Goal: Task Accomplishment & Management: Manage account settings

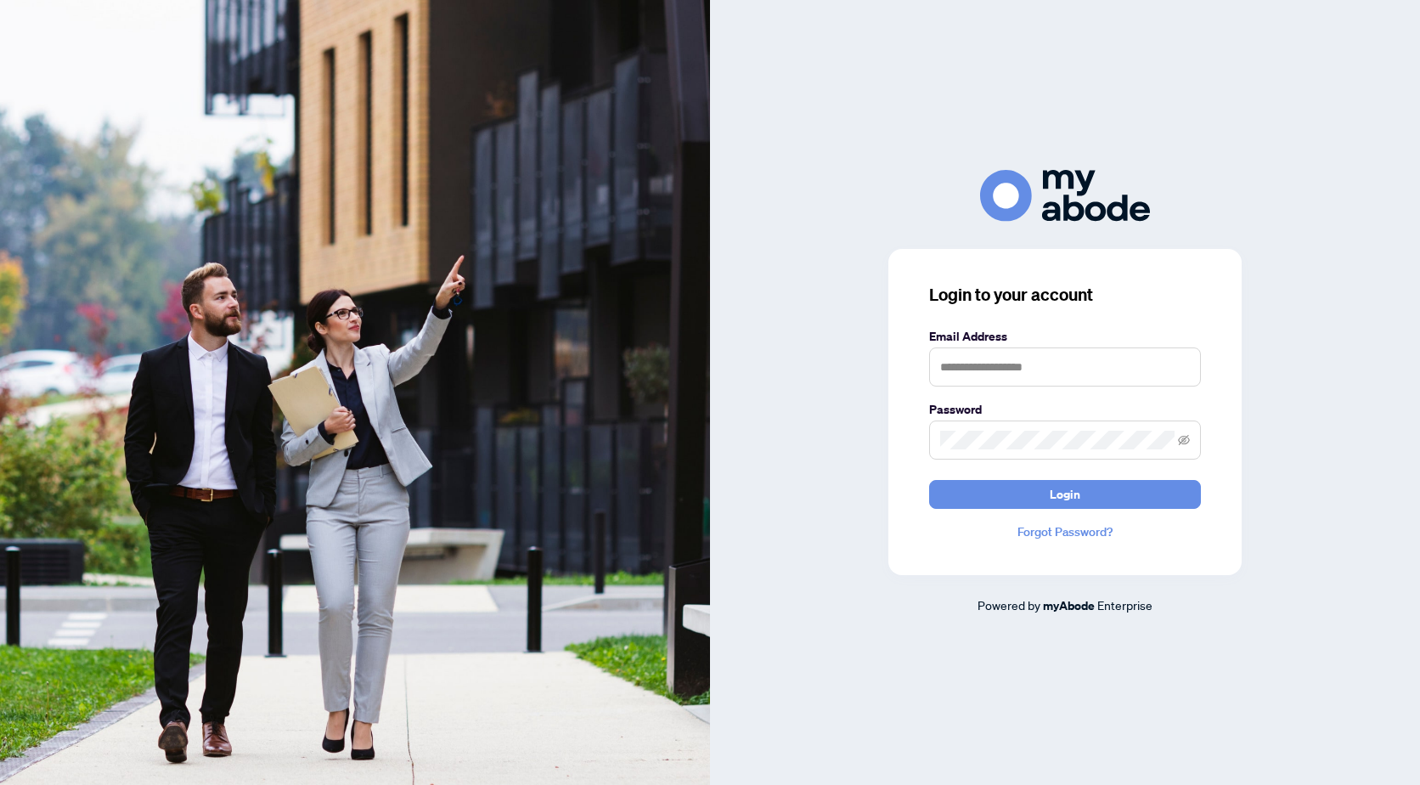
click at [993, 346] on div "Email Address" at bounding box center [1065, 356] width 272 height 59
drag, startPoint x: 993, startPoint y: 363, endPoint x: 995, endPoint y: 379, distance: 15.5
click at [993, 363] on input "text" at bounding box center [1065, 366] width 272 height 39
type input "**********"
click at [931, 431] on span at bounding box center [1065, 439] width 272 height 39
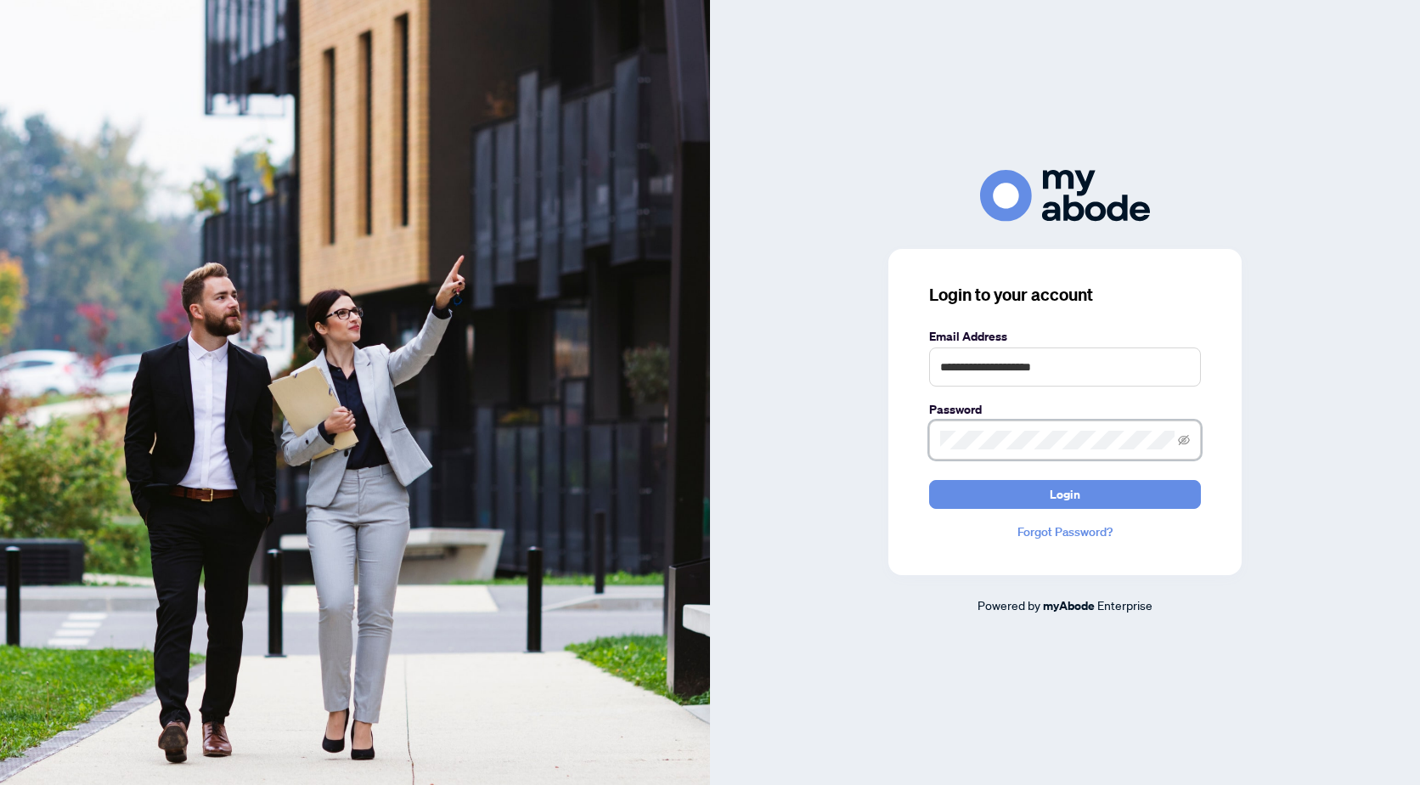
click at [929, 480] on button "Login" at bounding box center [1065, 494] width 272 height 29
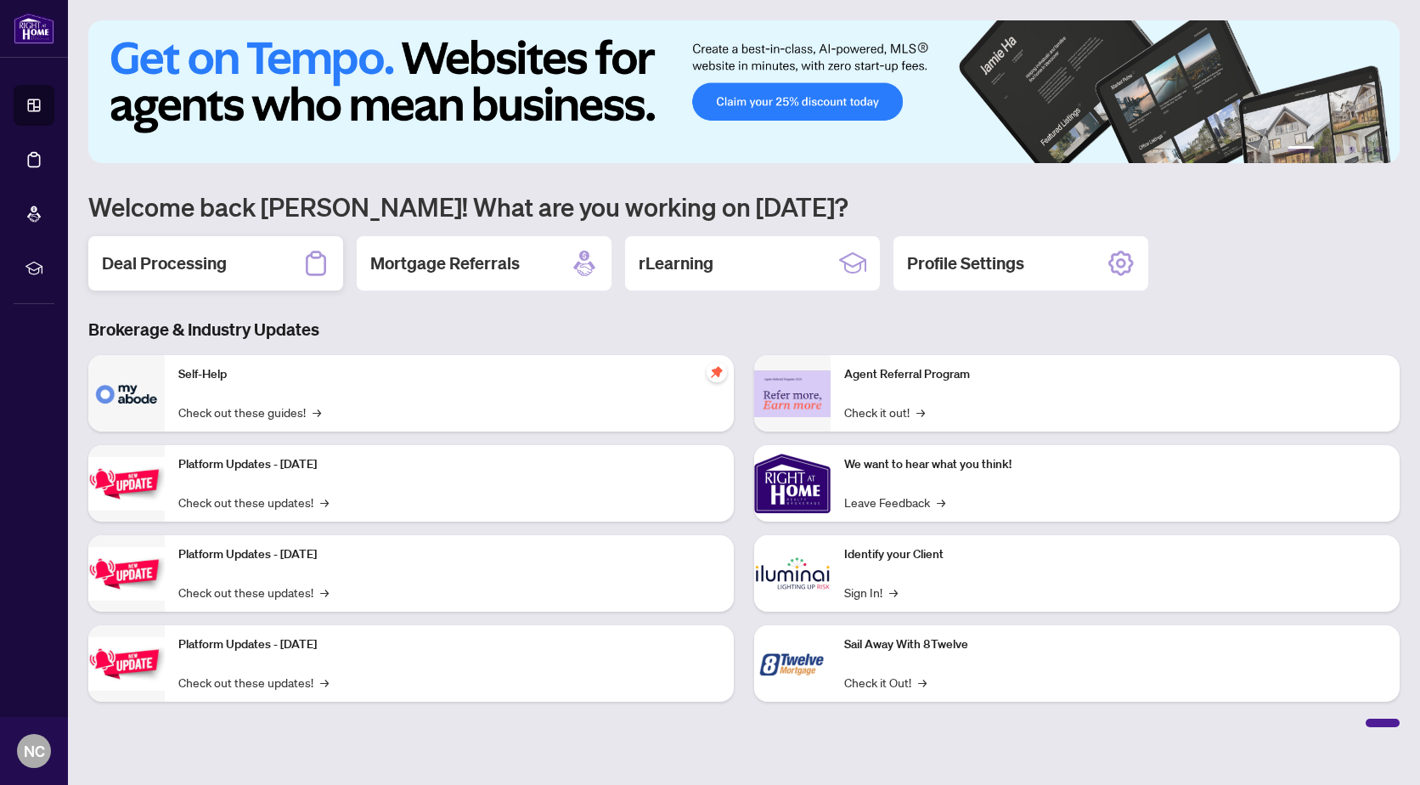
click at [190, 266] on h2 "Deal Processing" at bounding box center [164, 263] width 125 height 24
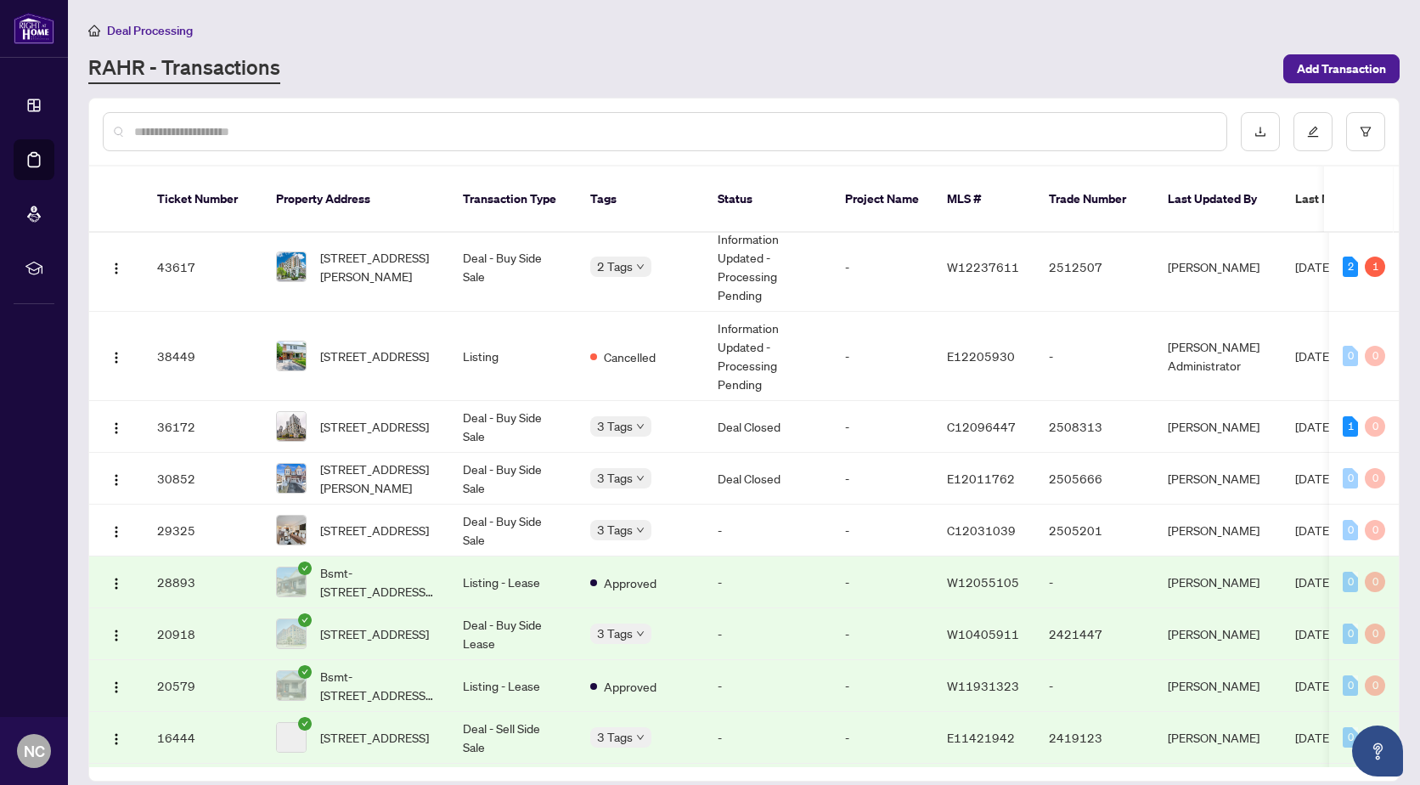
scroll to position [275, 0]
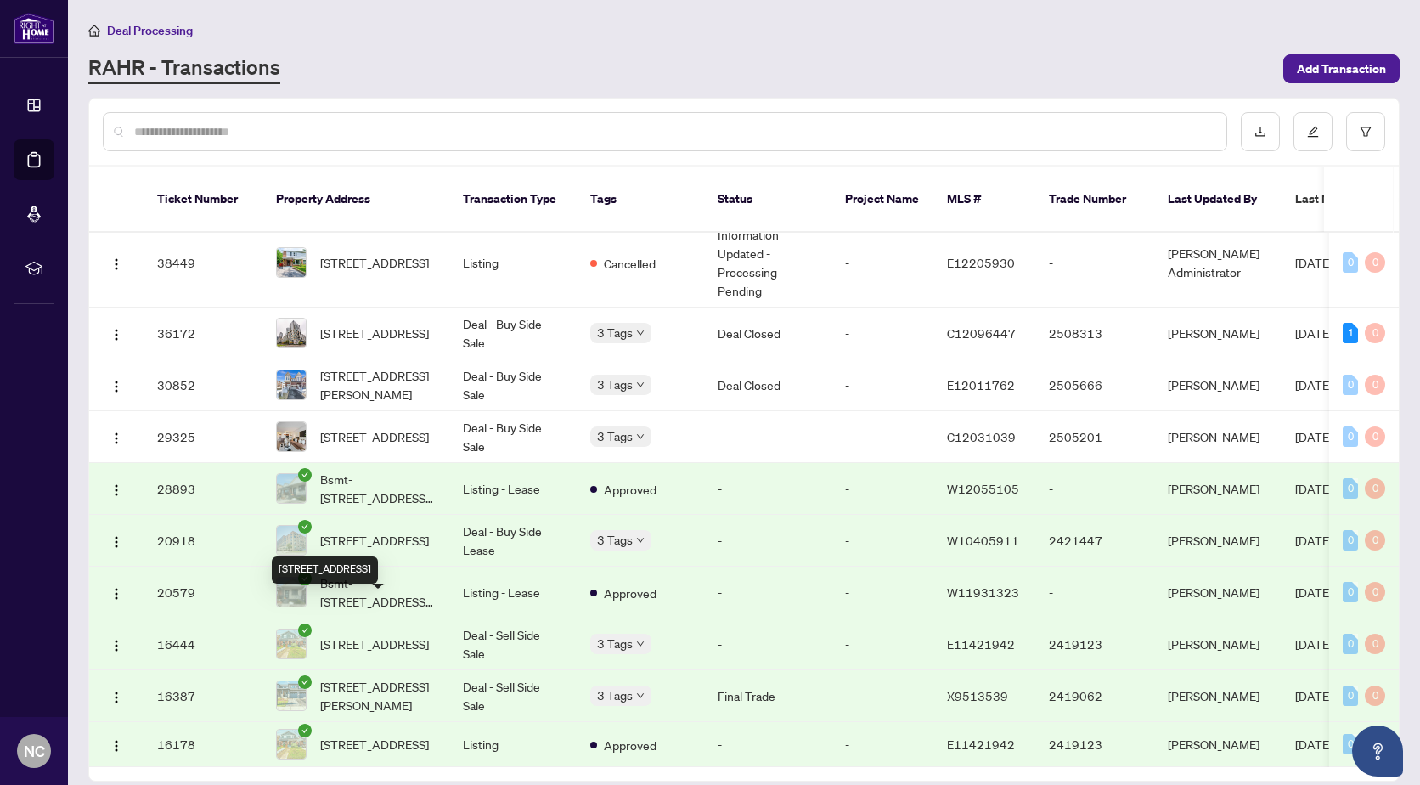
click at [397, 634] on span "371 Milverton Blvd Toronto Ontario M4J 1W1 Canada, Toronto, Ontario M4J 1W1, Ca…" at bounding box center [374, 643] width 109 height 19
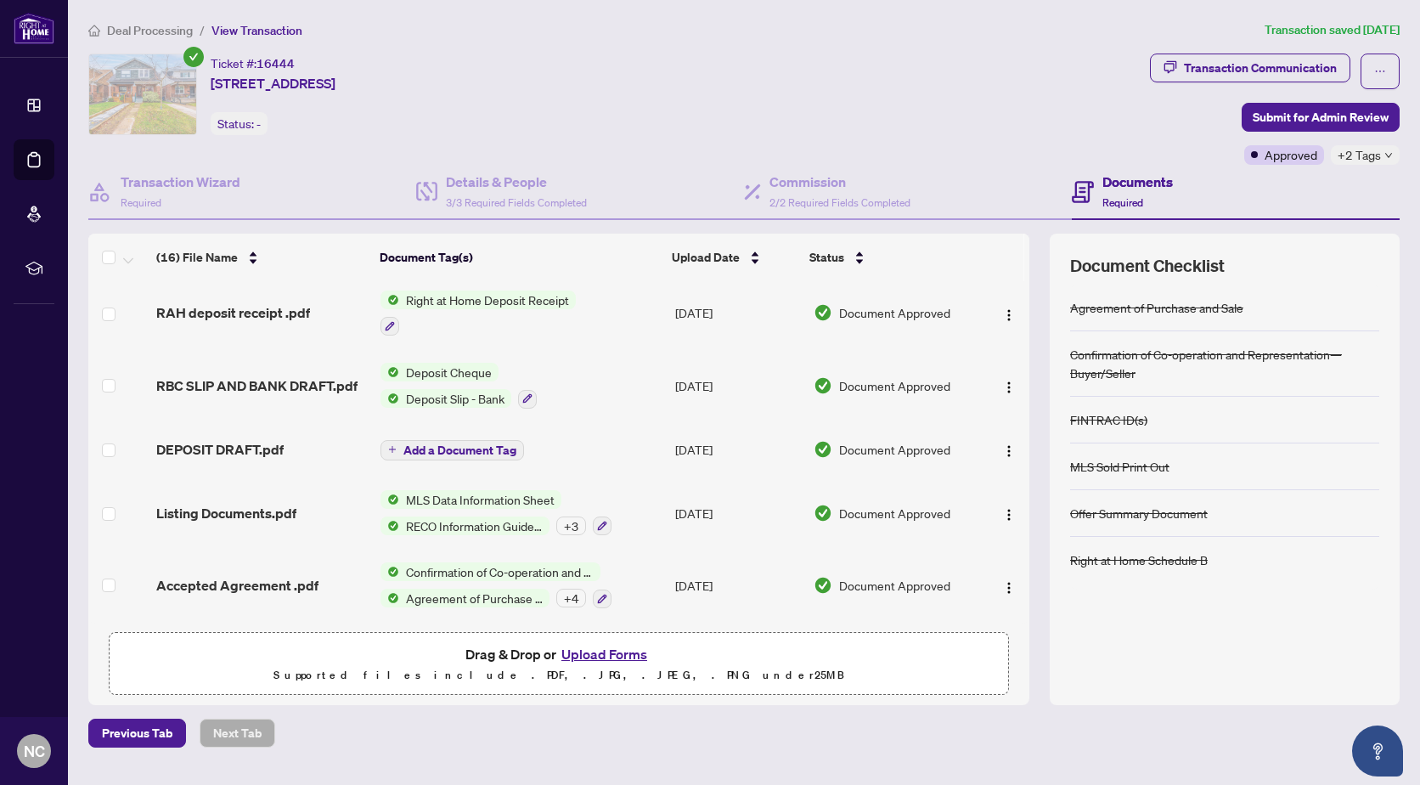
scroll to position [723, 0]
click at [569, 595] on div "+ 4" at bounding box center [571, 597] width 30 height 19
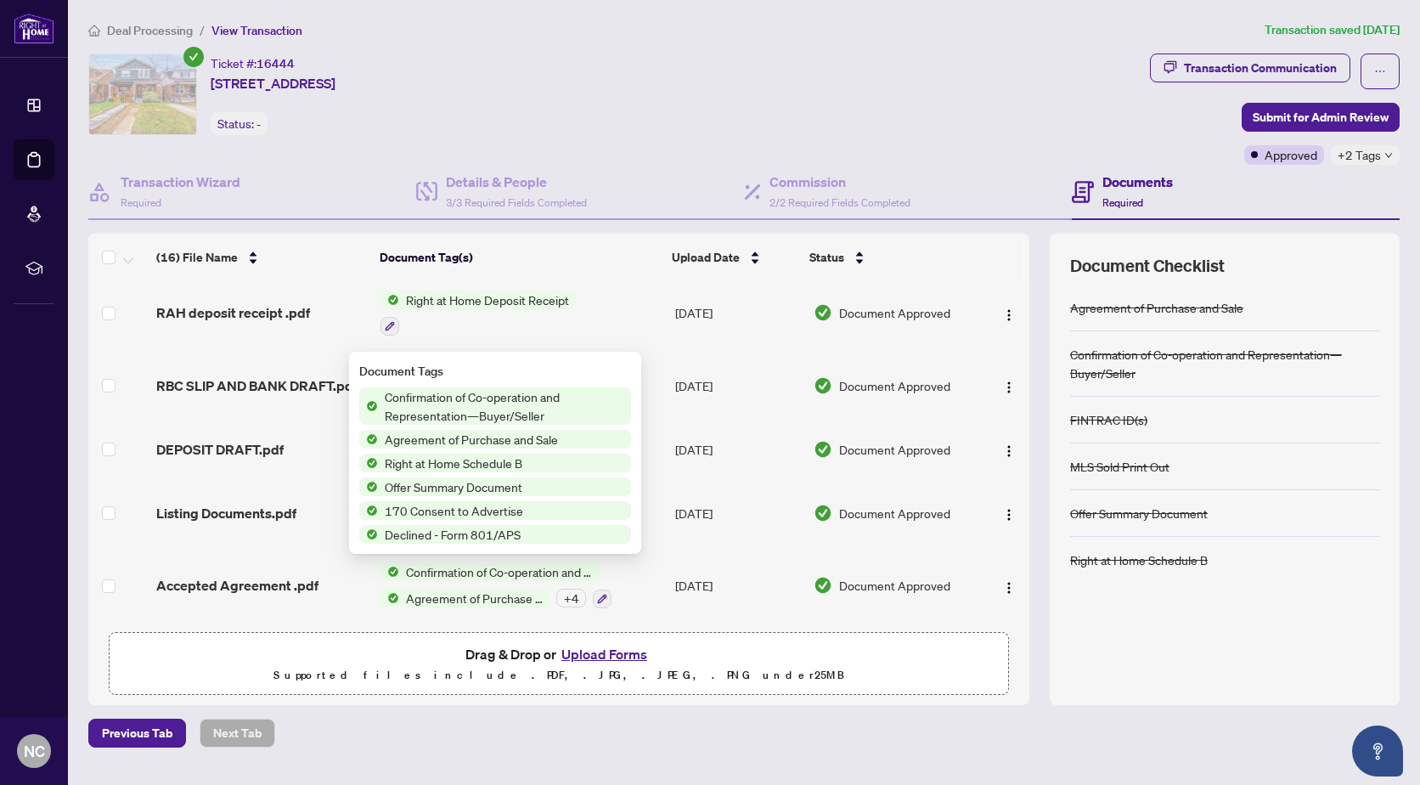
click at [1009, 61] on div "Ticket #: 16444 371 Milverton Blvd Toronto Ontario M4J 1W1 Canada, Toronto, Ont…" at bounding box center [615, 94] width 1054 height 82
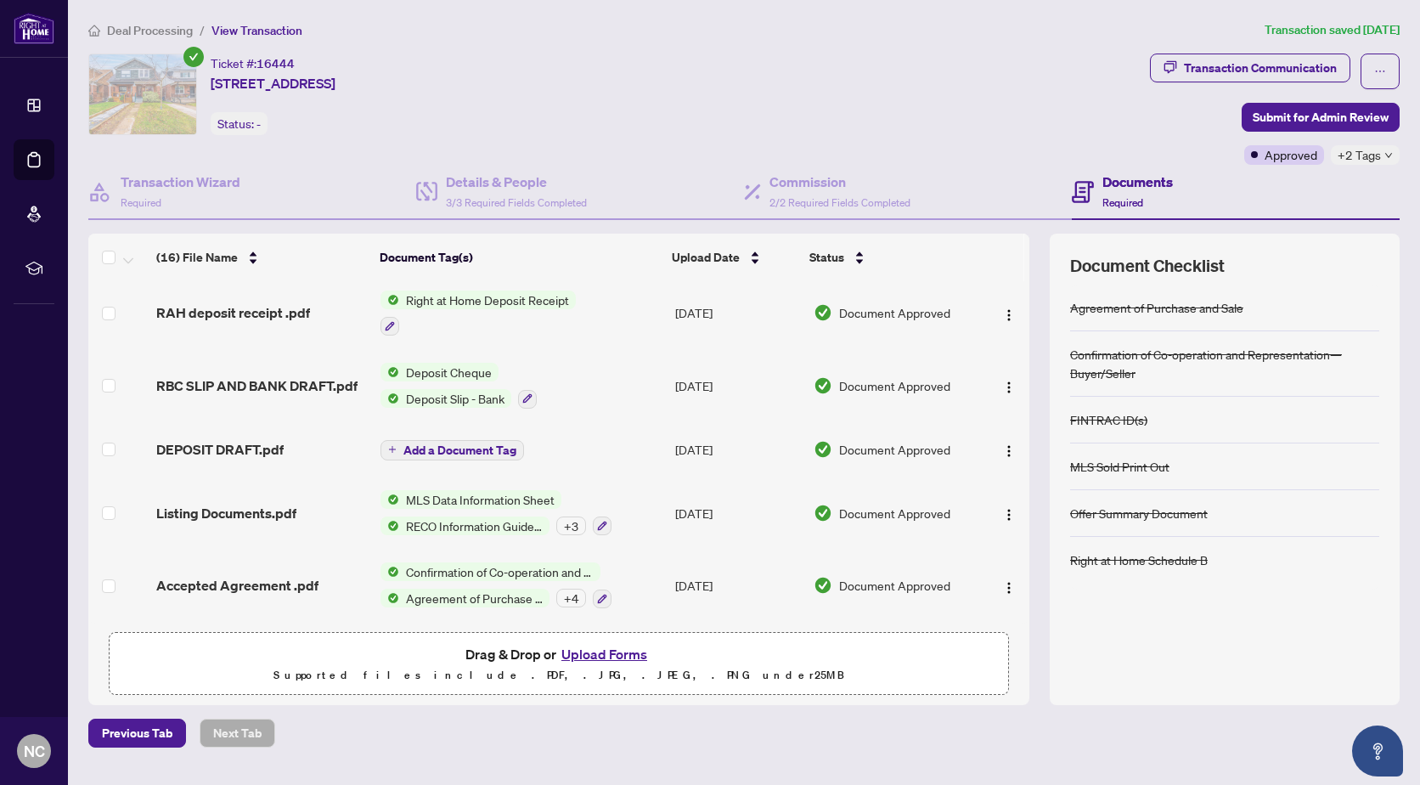
click at [571, 525] on div "+ 3" at bounding box center [571, 525] width 30 height 19
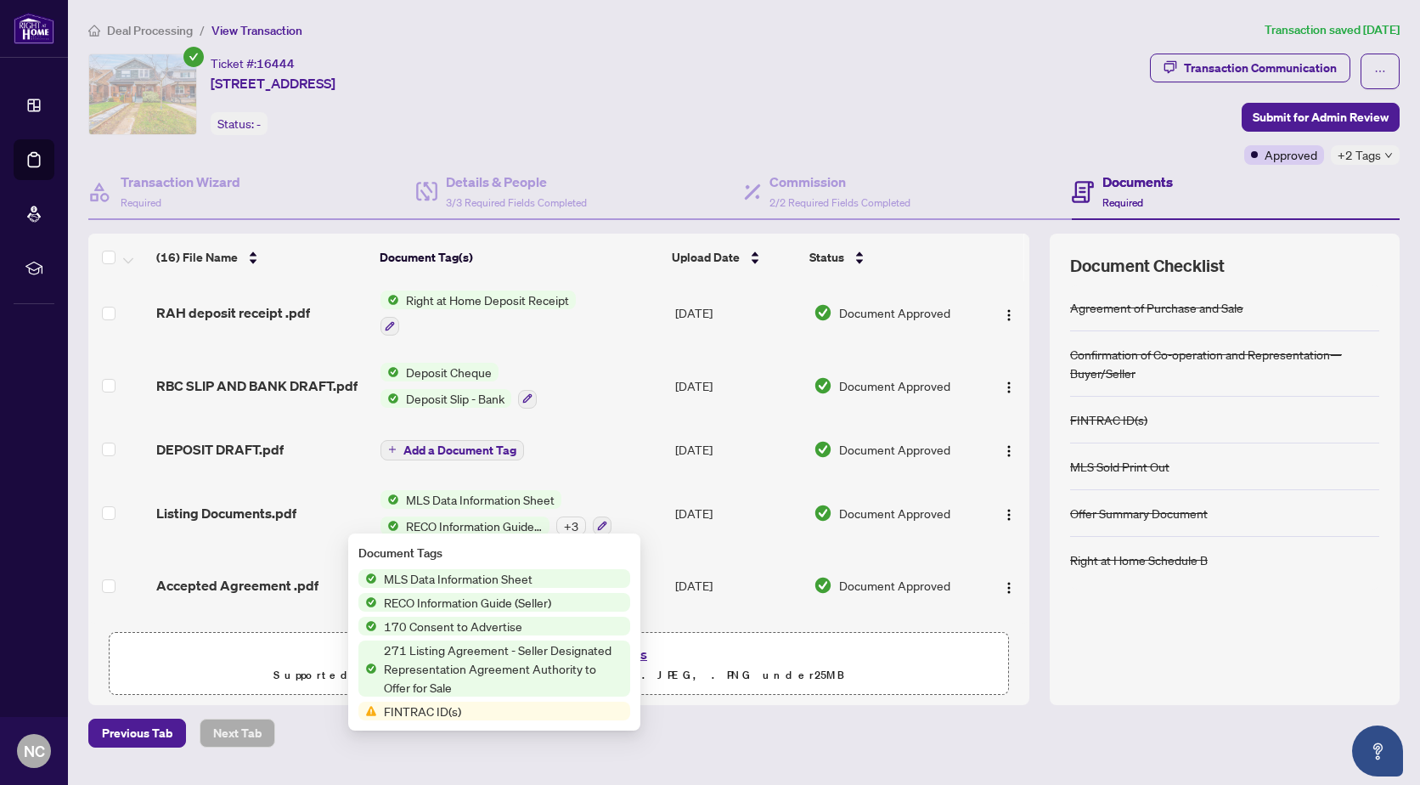
click at [892, 89] on div "Ticket #: 16444 371 Milverton Blvd Toronto Ontario M4J 1W1 Canada, Toronto, Ont…" at bounding box center [615, 94] width 1054 height 82
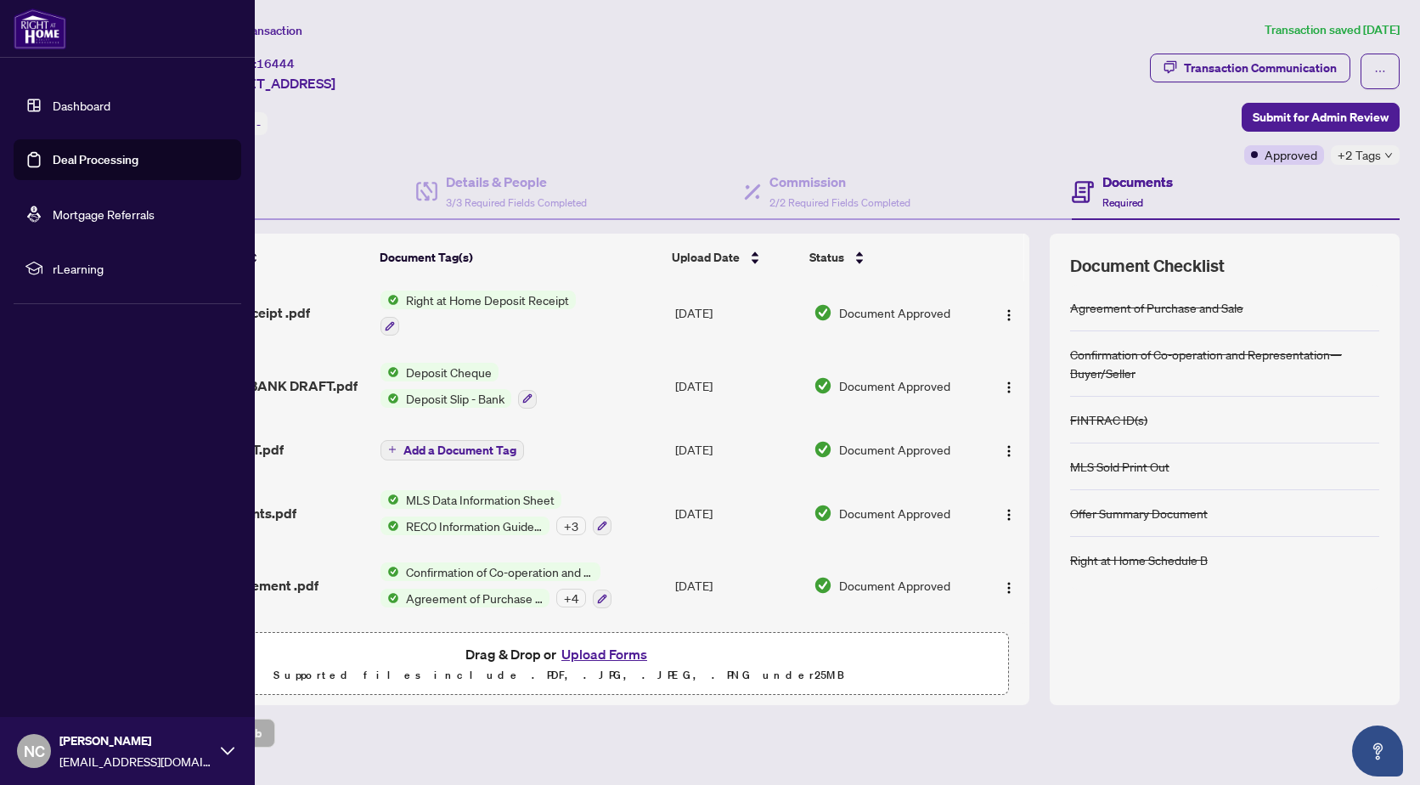
click at [82, 161] on link "Deal Processing" at bounding box center [96, 159] width 86 height 15
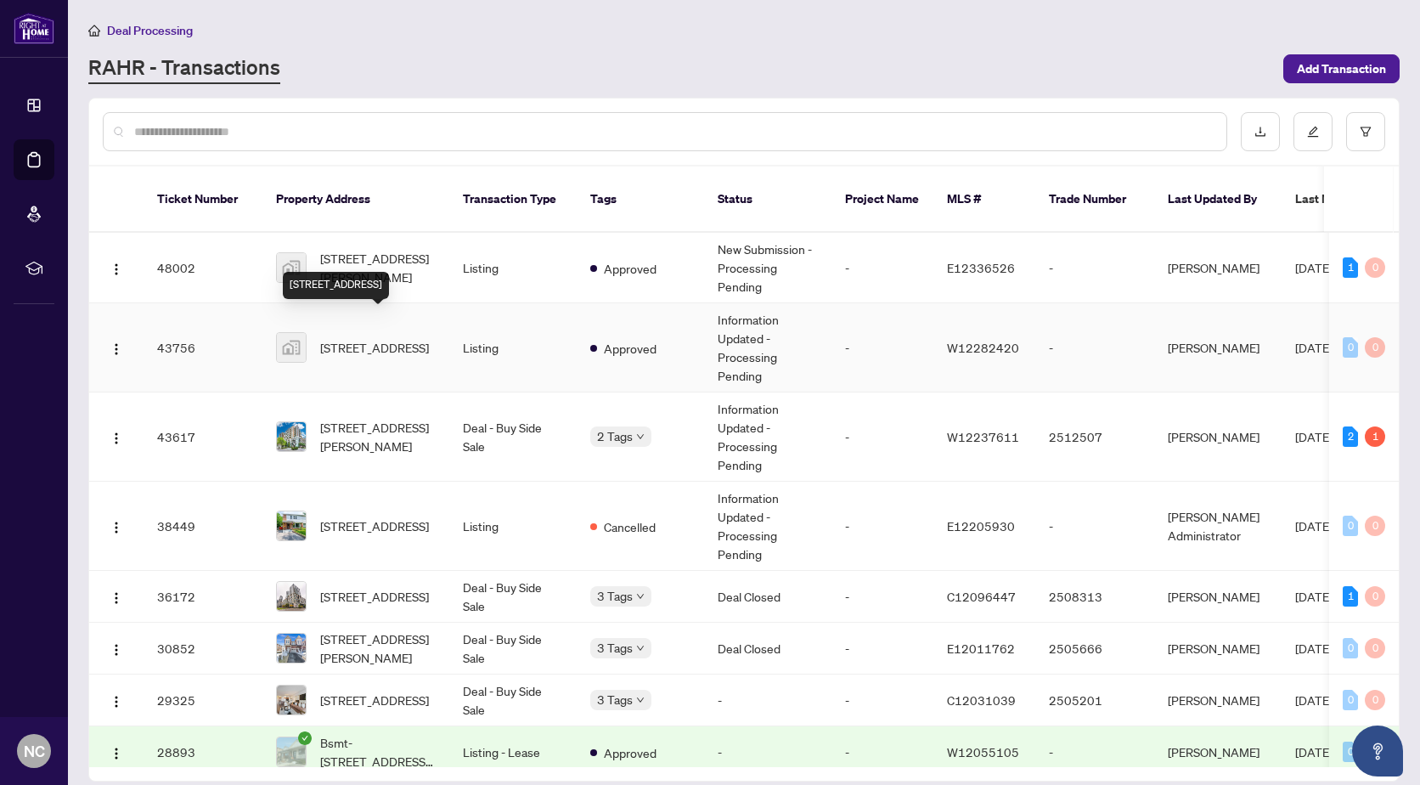
click at [381, 338] on span "45 Rivers Edge Drive, York, ON, Canada" at bounding box center [374, 347] width 109 height 19
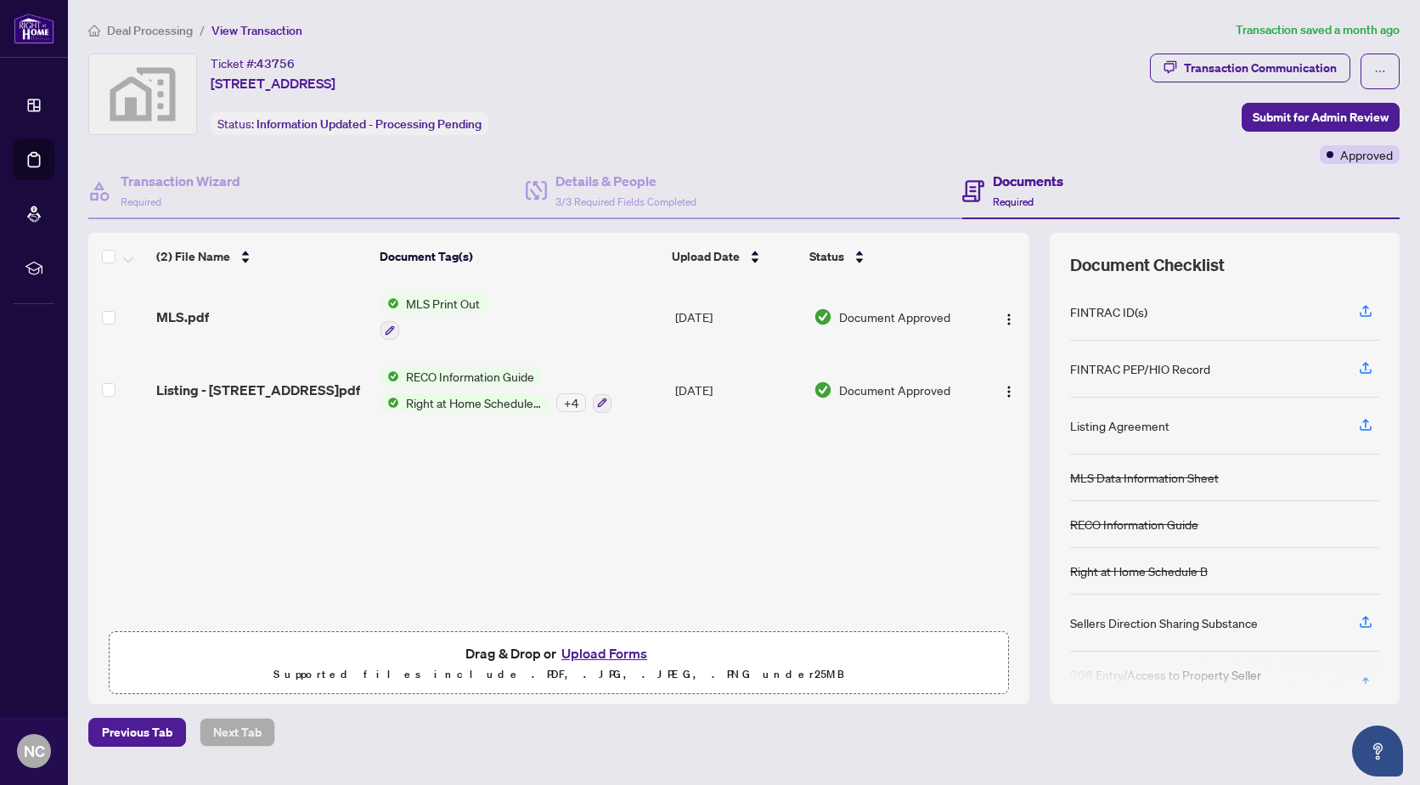
click at [567, 400] on div "+ 4" at bounding box center [571, 402] width 30 height 19
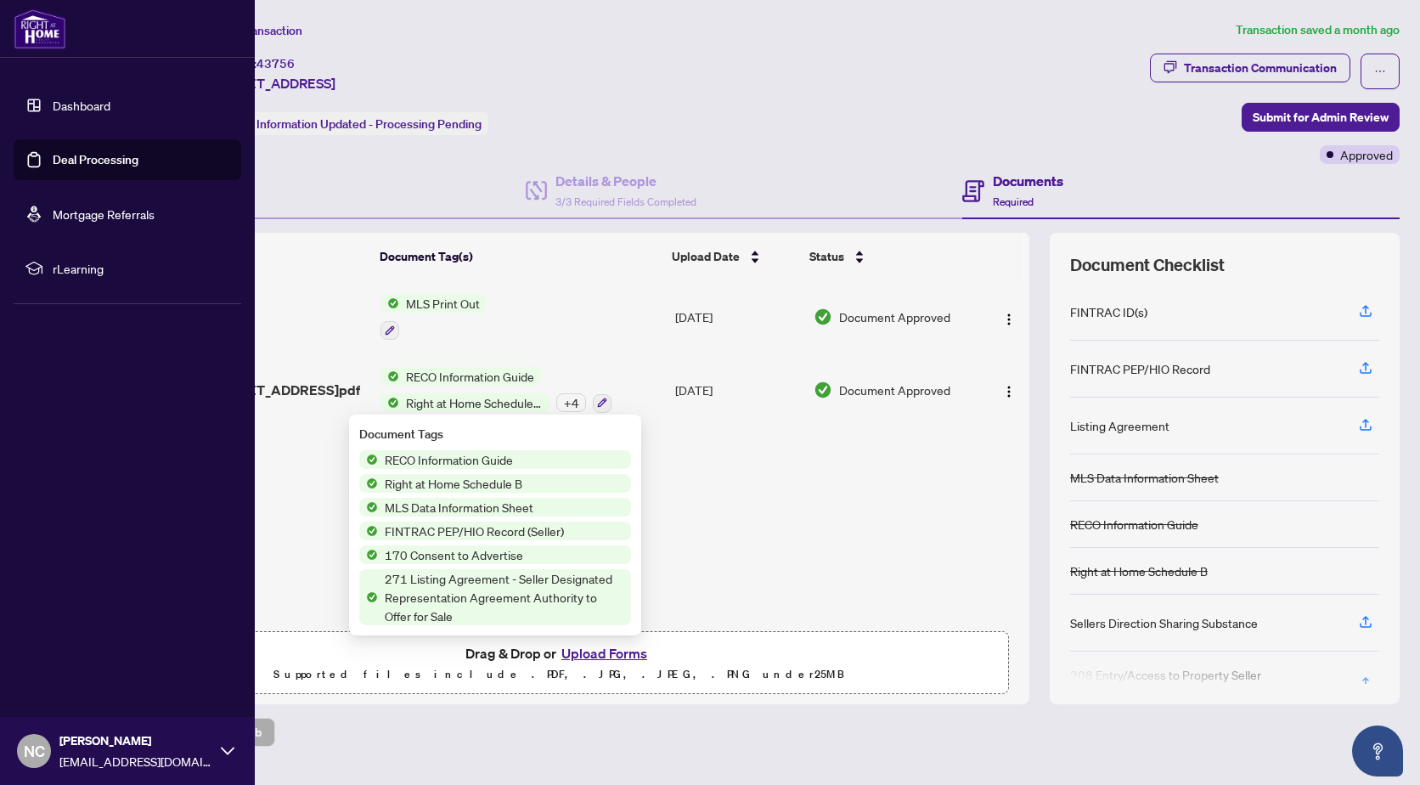
click at [59, 106] on link "Dashboard" at bounding box center [82, 105] width 58 height 15
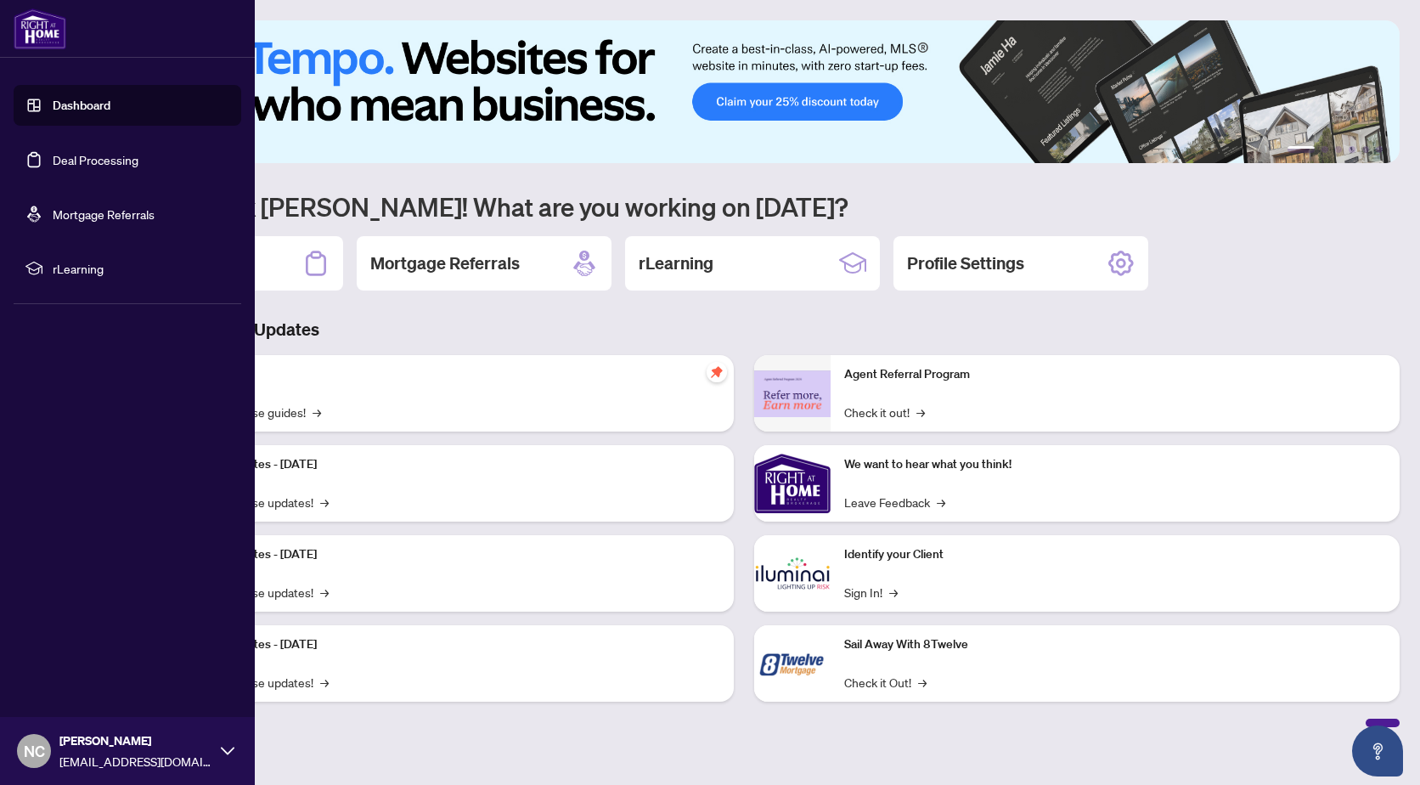
click at [234, 745] on div "NC Nadia Cawley nadiacawley@gmail.com" at bounding box center [127, 751] width 255 height 68
click at [71, 646] on span "Logout" at bounding box center [68, 649] width 38 height 27
